Goal: Task Accomplishment & Management: Use online tool/utility

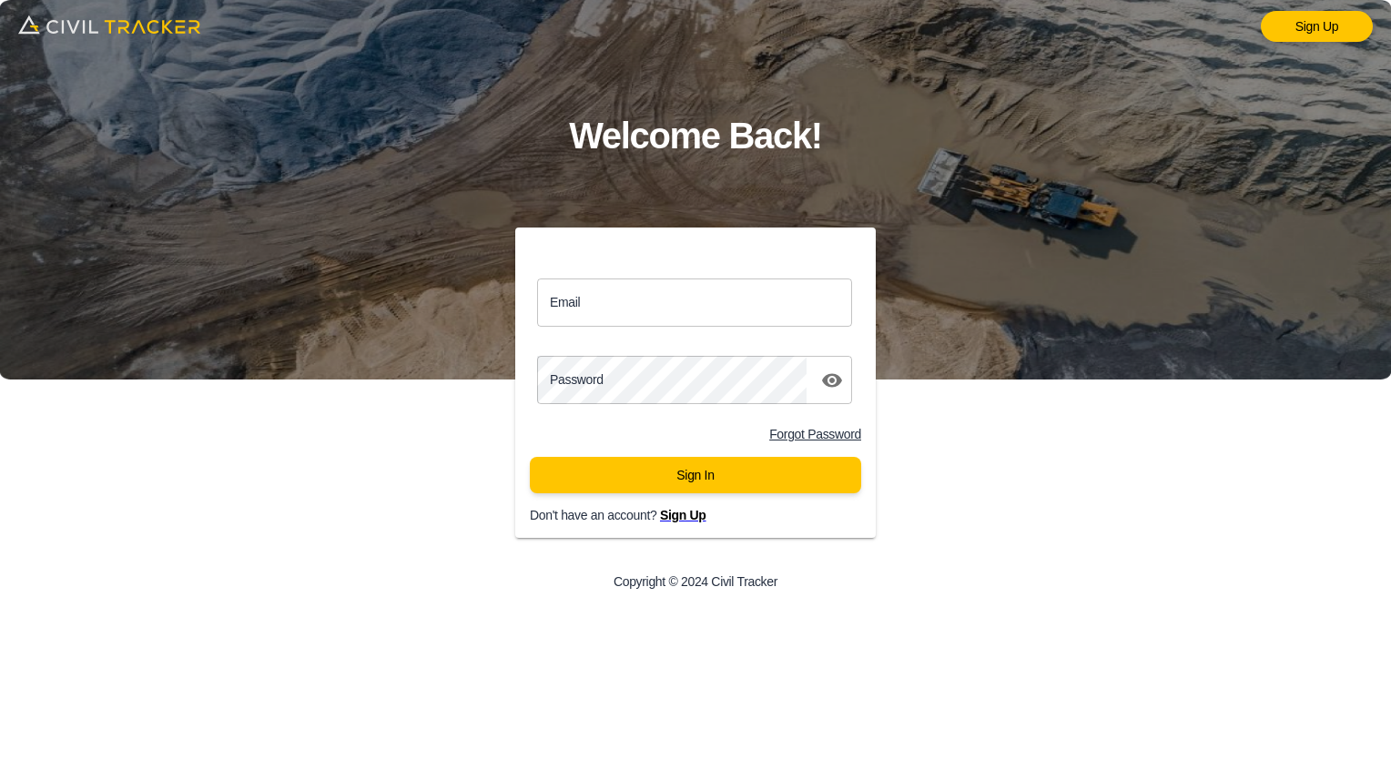
click at [586, 306] on input "Email" at bounding box center [694, 302] width 315 height 48
type input "justin.grenier@graham.ca"
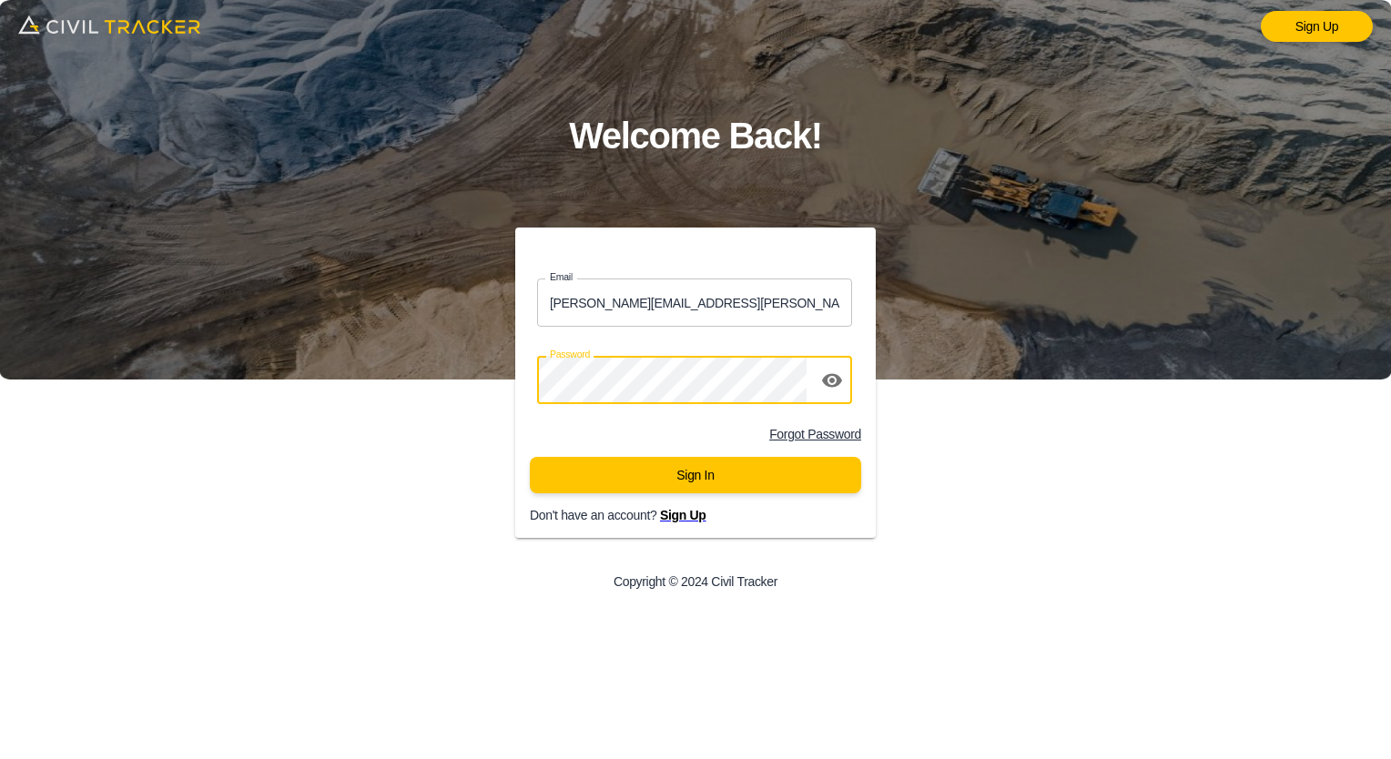
click button "Sign In" at bounding box center [695, 475] width 331 height 36
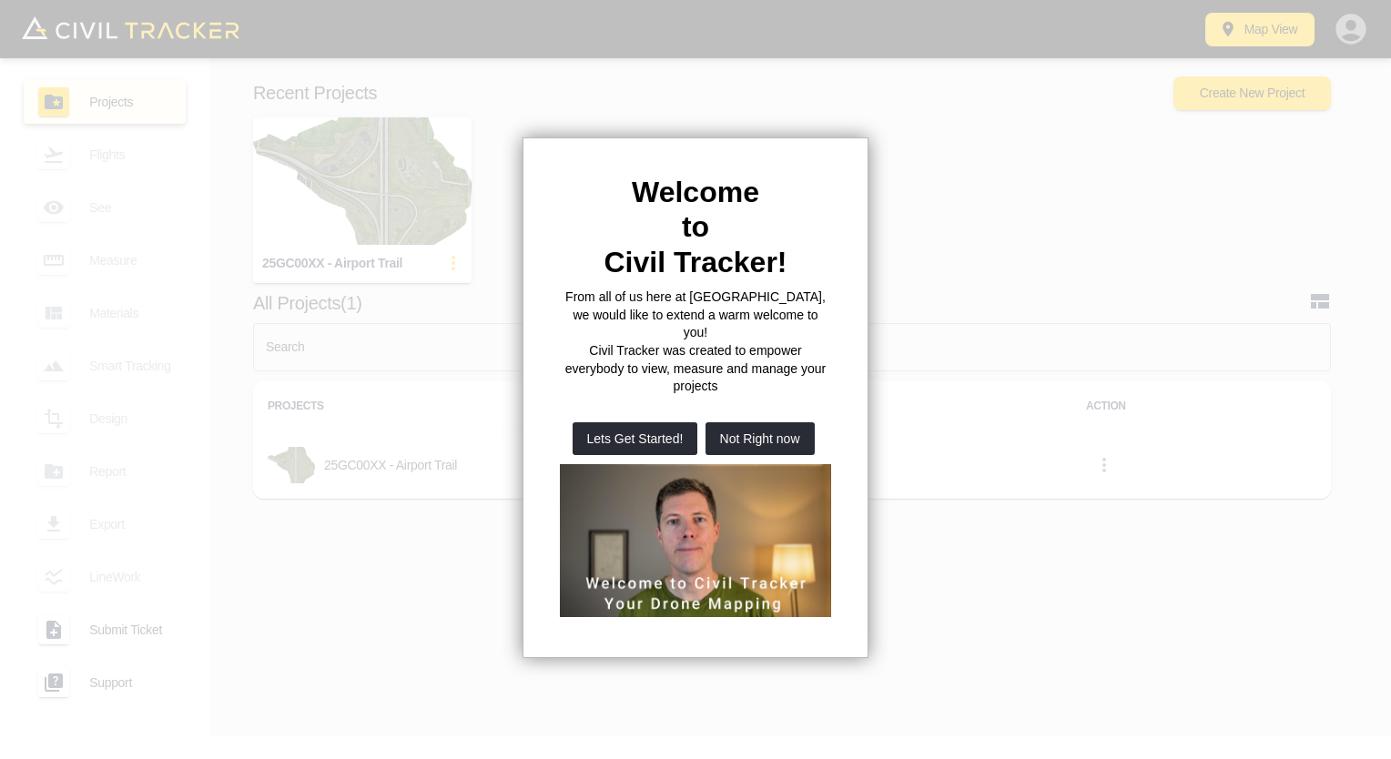
click at [783, 422] on button "Not Right now" at bounding box center [759, 438] width 109 height 33
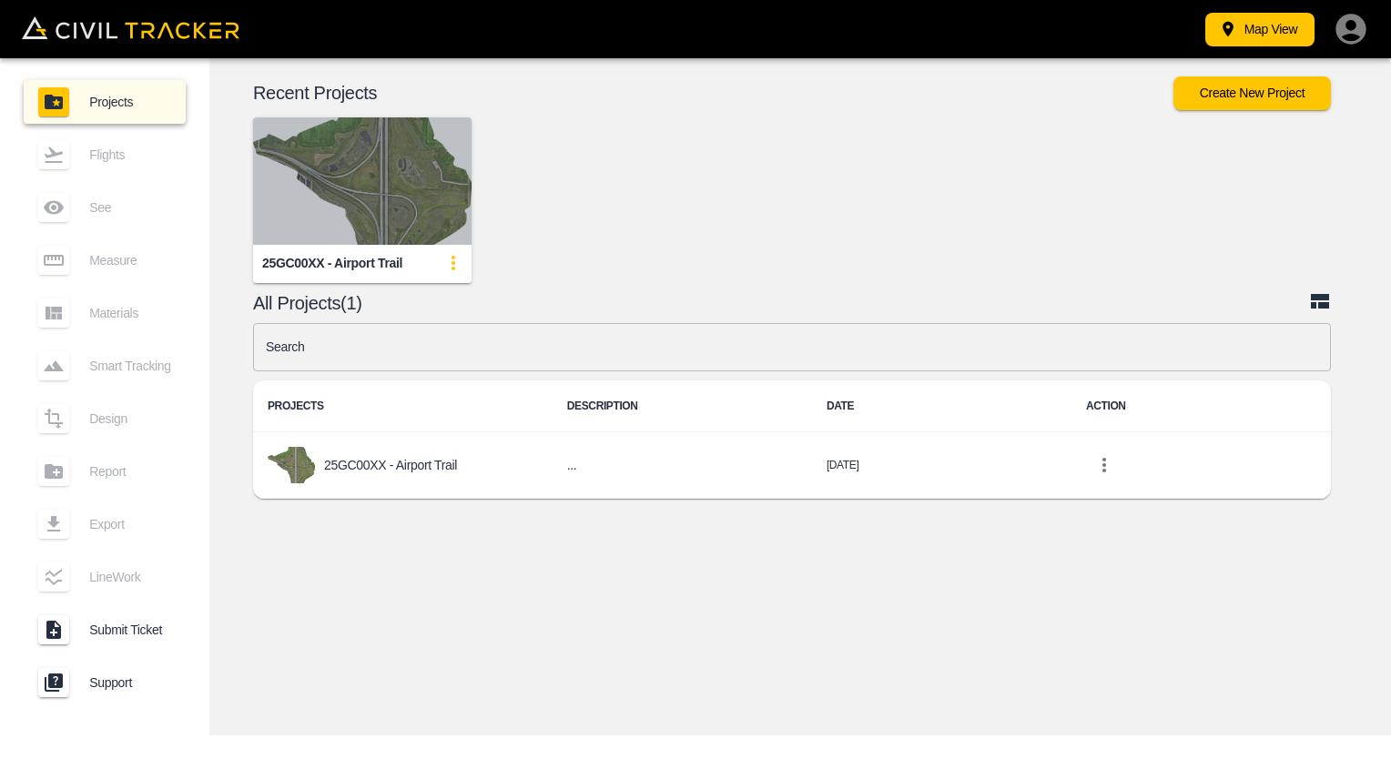
click at [370, 218] on img "button" at bounding box center [362, 180] width 218 height 127
